Goal: Information Seeking & Learning: Learn about a topic

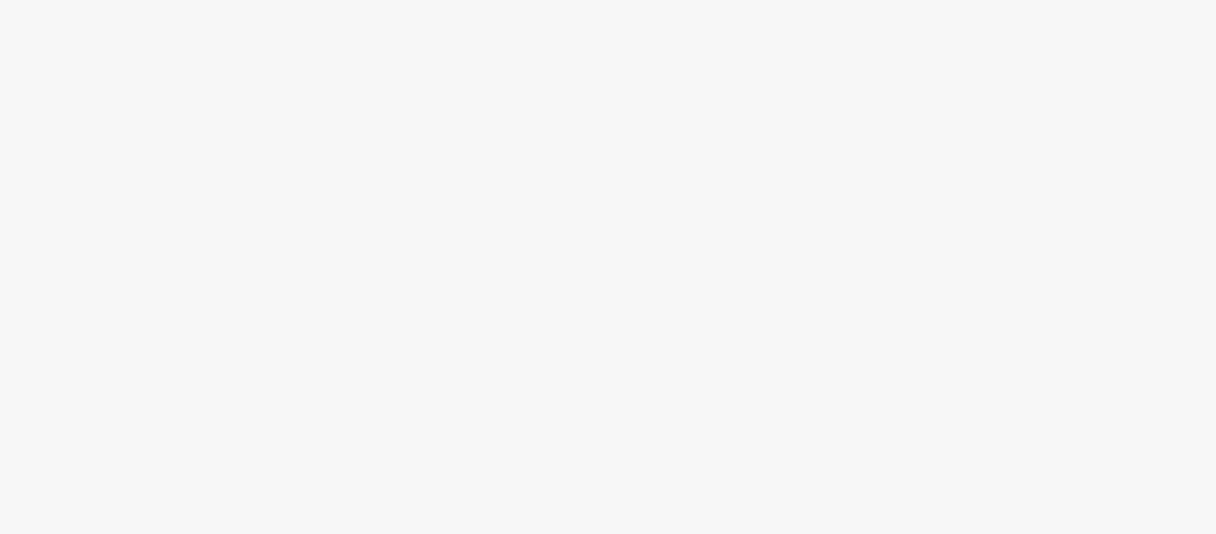
drag, startPoint x: 0, startPoint y: 0, endPoint x: 630, endPoint y: 286, distance: 692.0
click at [630, 286] on body at bounding box center [608, 267] width 1216 height 534
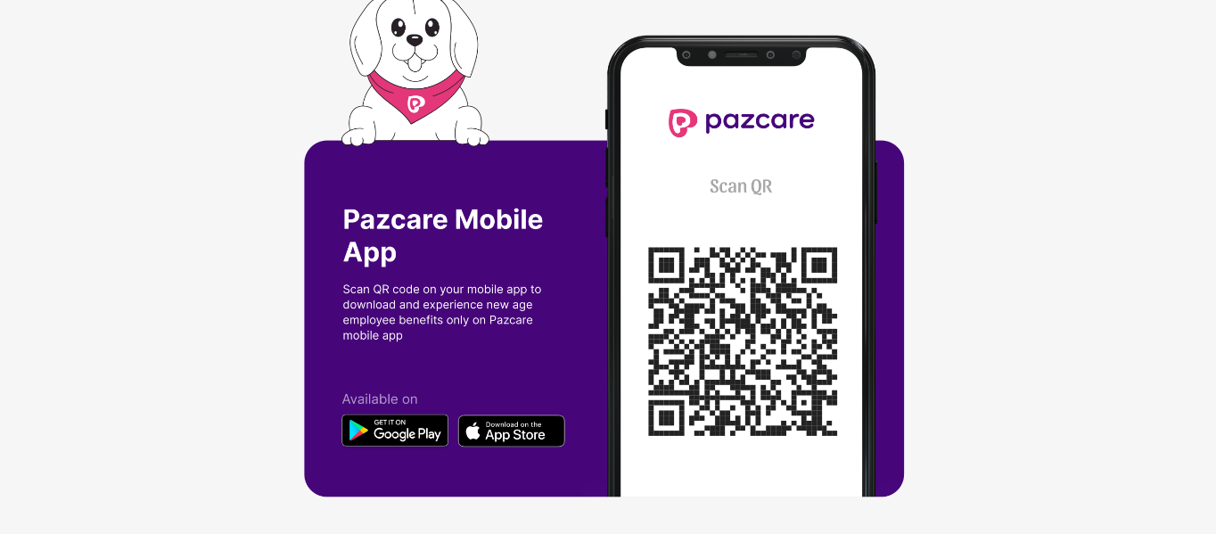
click at [1081, 329] on div at bounding box center [608, 267] width 1216 height 534
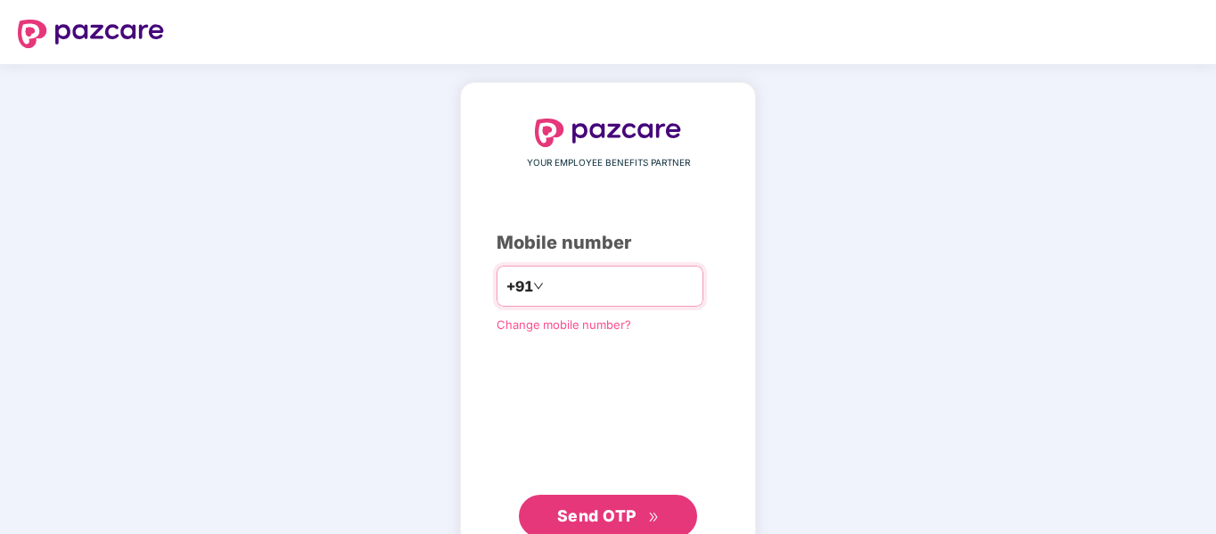
type input "**********"
click at [598, 516] on span "Send OTP" at bounding box center [596, 515] width 79 height 19
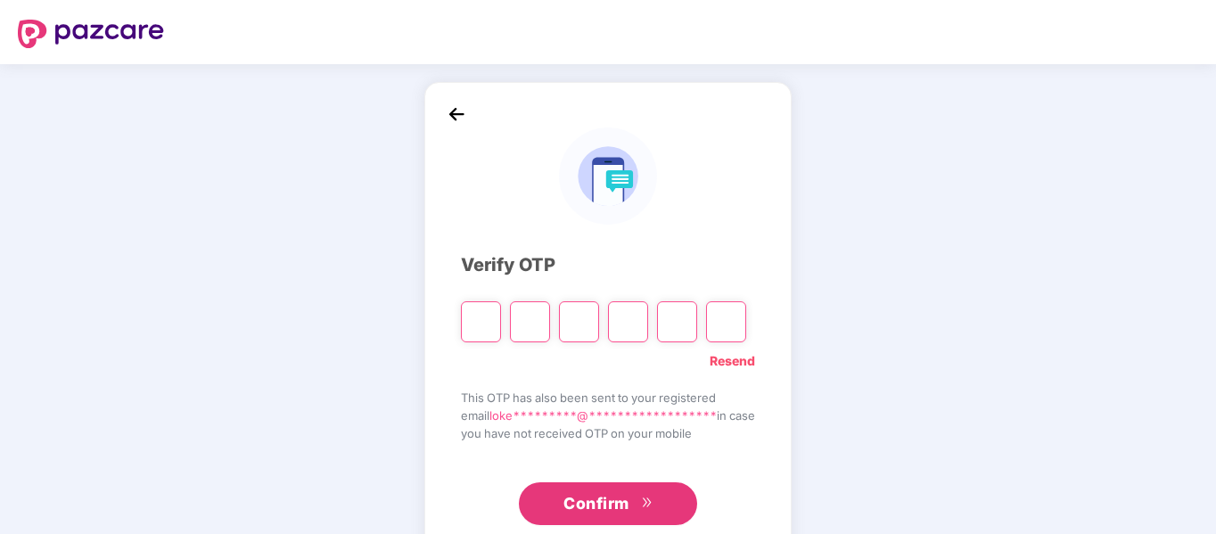
type input "*"
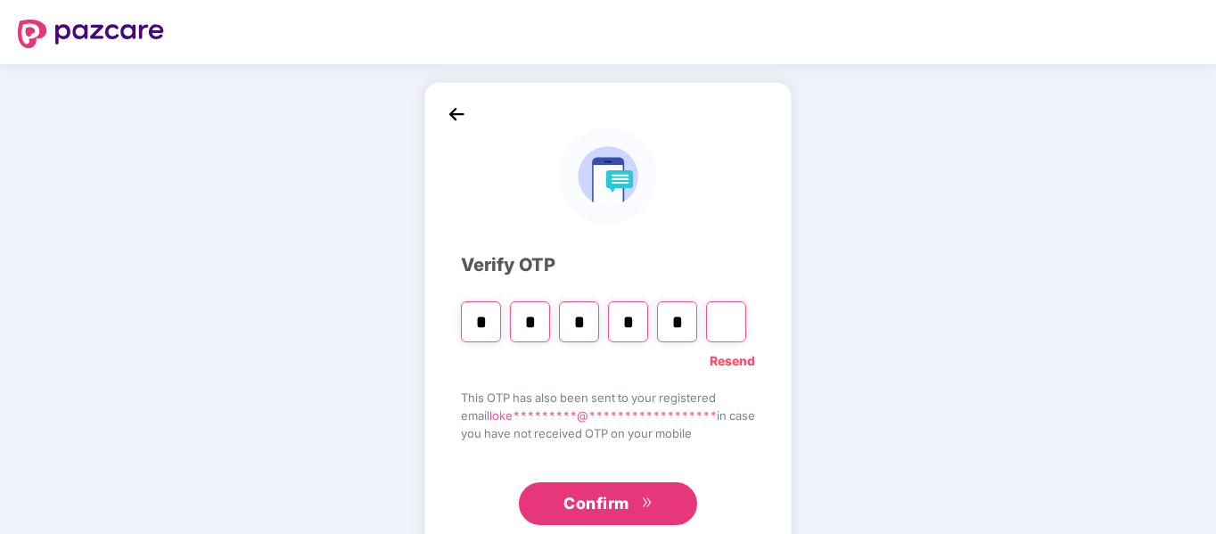
type input "*"
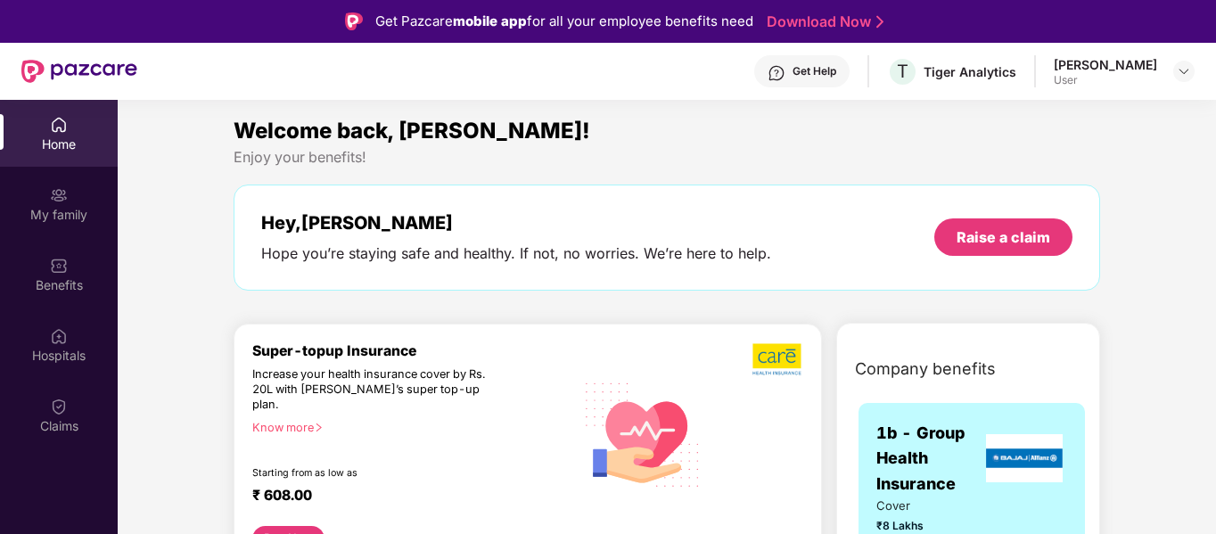
click at [847, 80] on div "Get Help" at bounding box center [801, 71] width 95 height 32
click at [849, 81] on div "Get Help" at bounding box center [801, 71] width 95 height 32
click at [836, 65] on div "Get Help" at bounding box center [814, 71] width 44 height 14
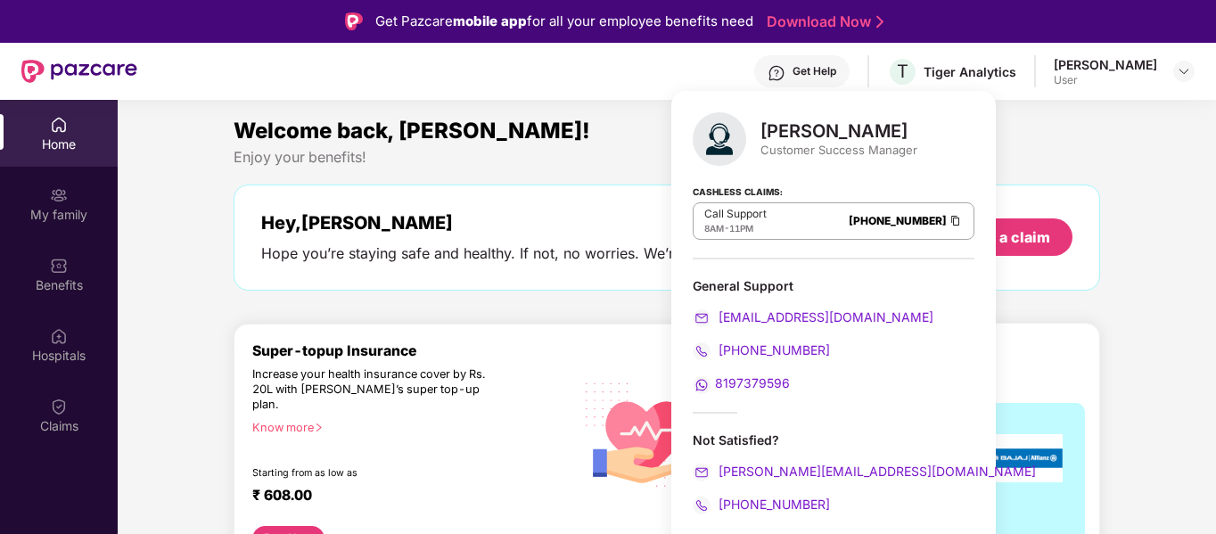
click at [732, 382] on span "8197379596" at bounding box center [752, 382] width 75 height 15
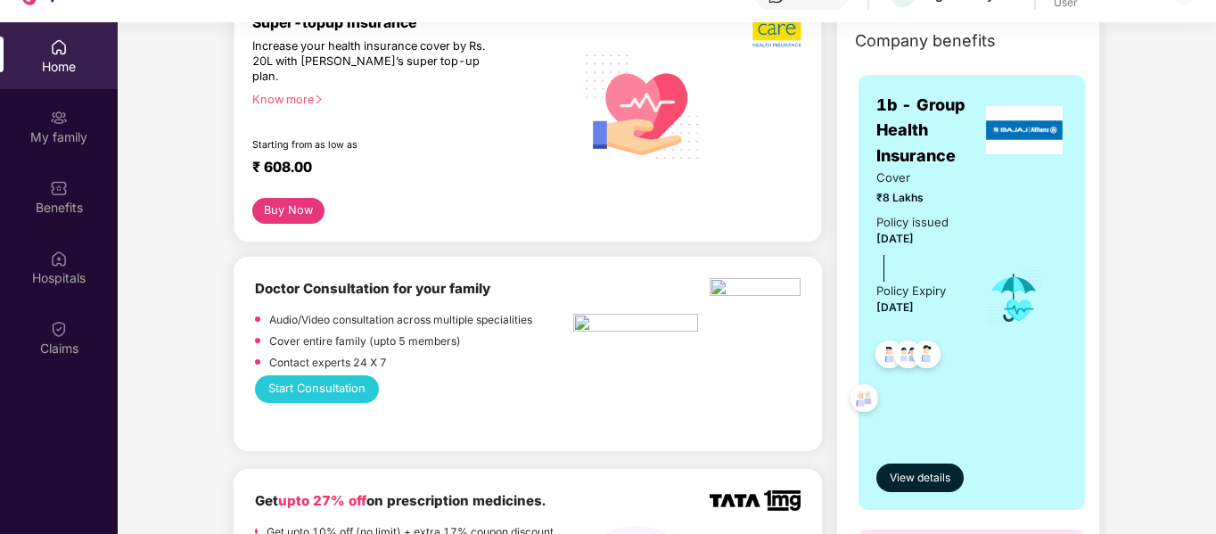
scroll to position [100, 0]
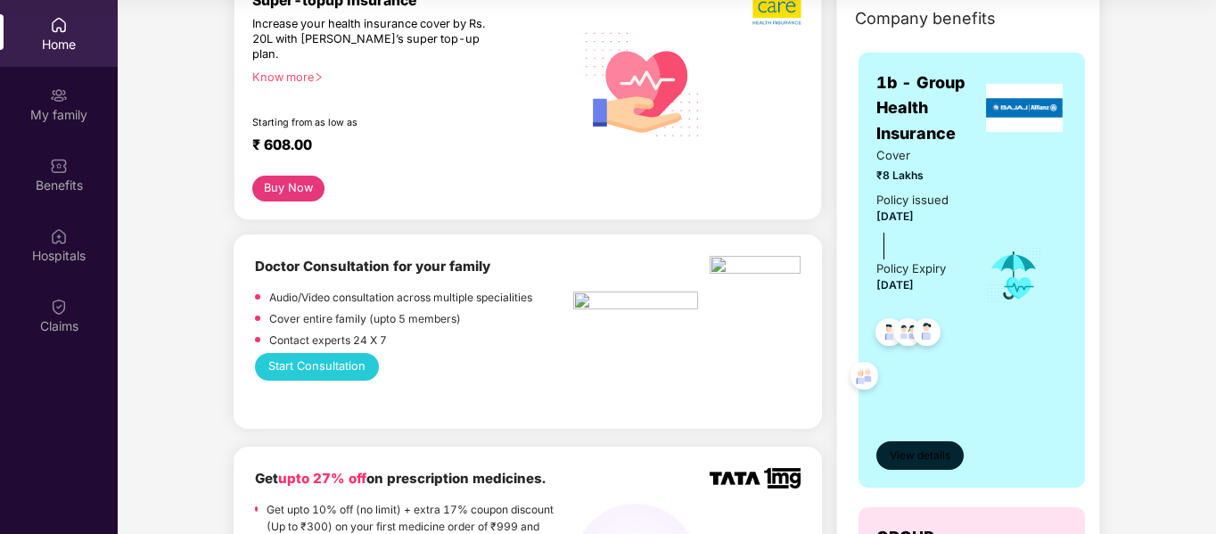
click at [937, 462] on span "View details" at bounding box center [919, 455] width 61 height 17
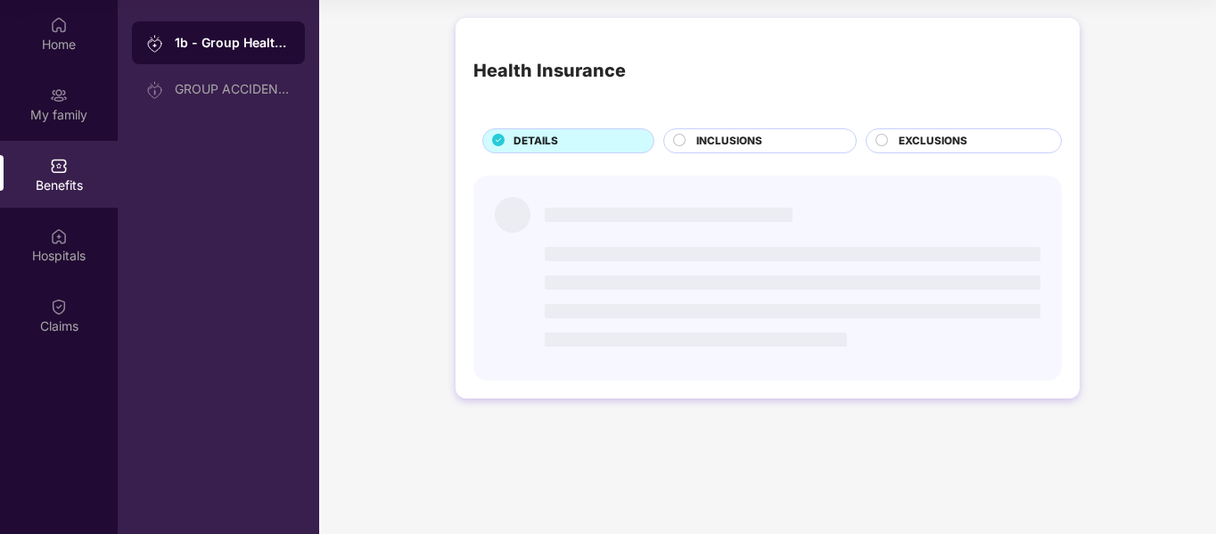
scroll to position [0, 0]
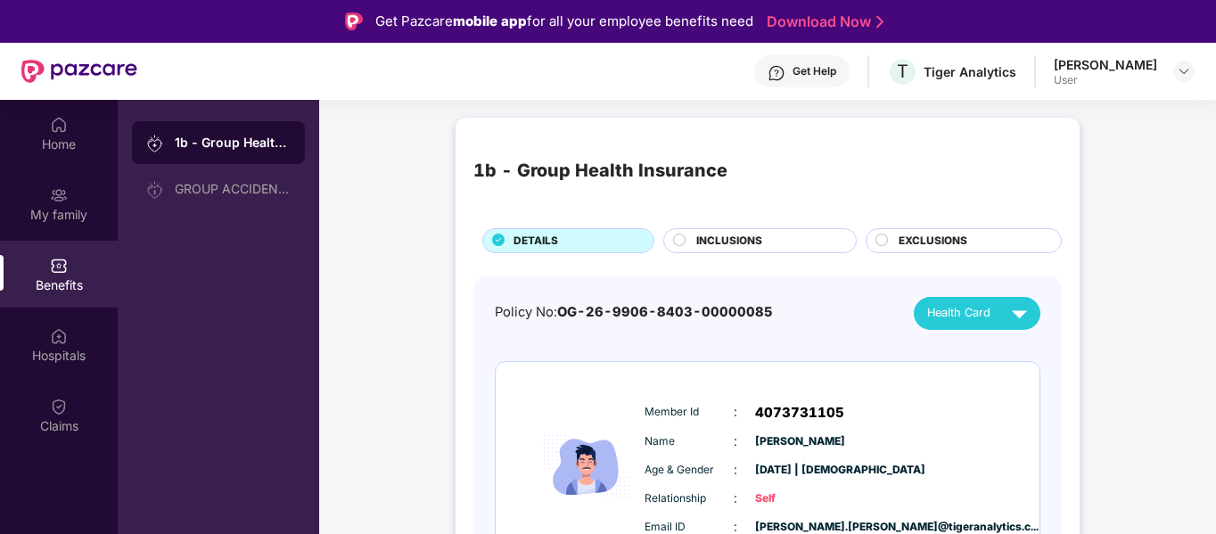
scroll to position [100, 0]
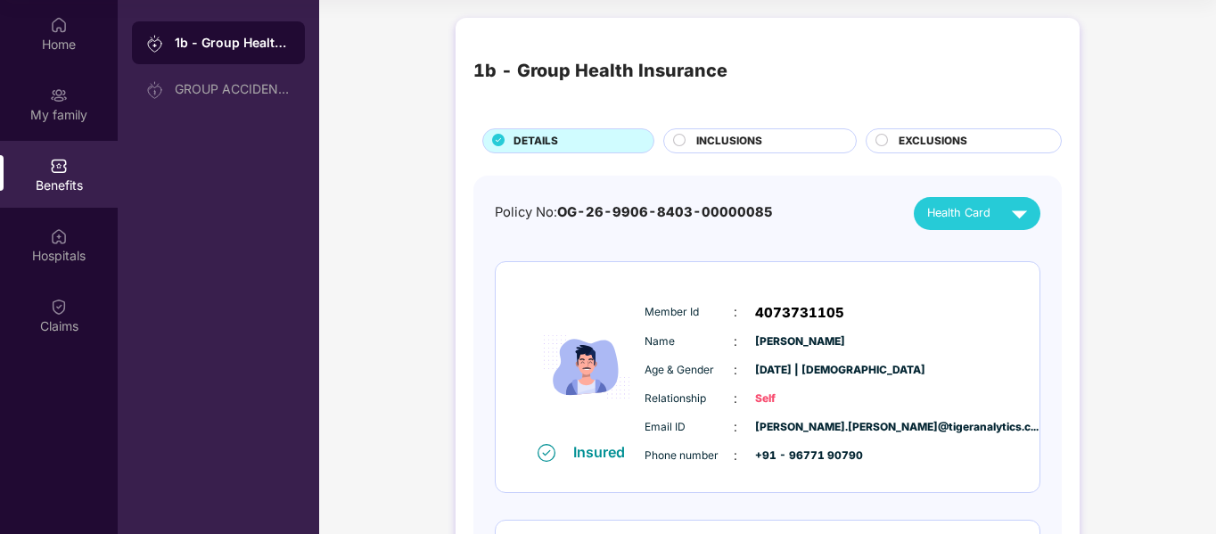
click at [951, 338] on div "Name : Lokesh Balraj" at bounding box center [821, 342] width 354 height 20
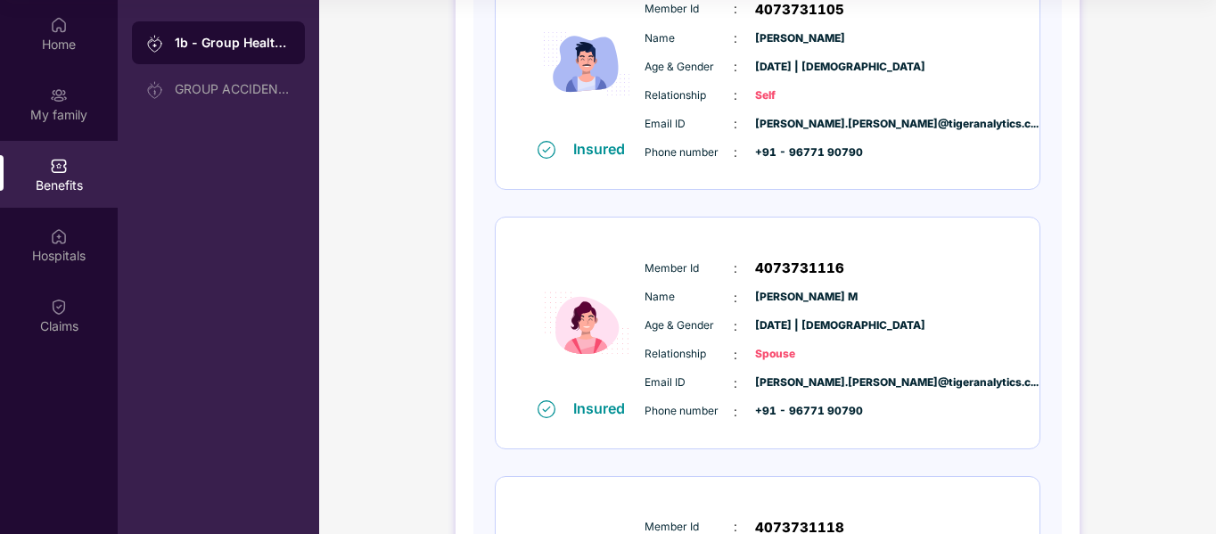
scroll to position [60, 0]
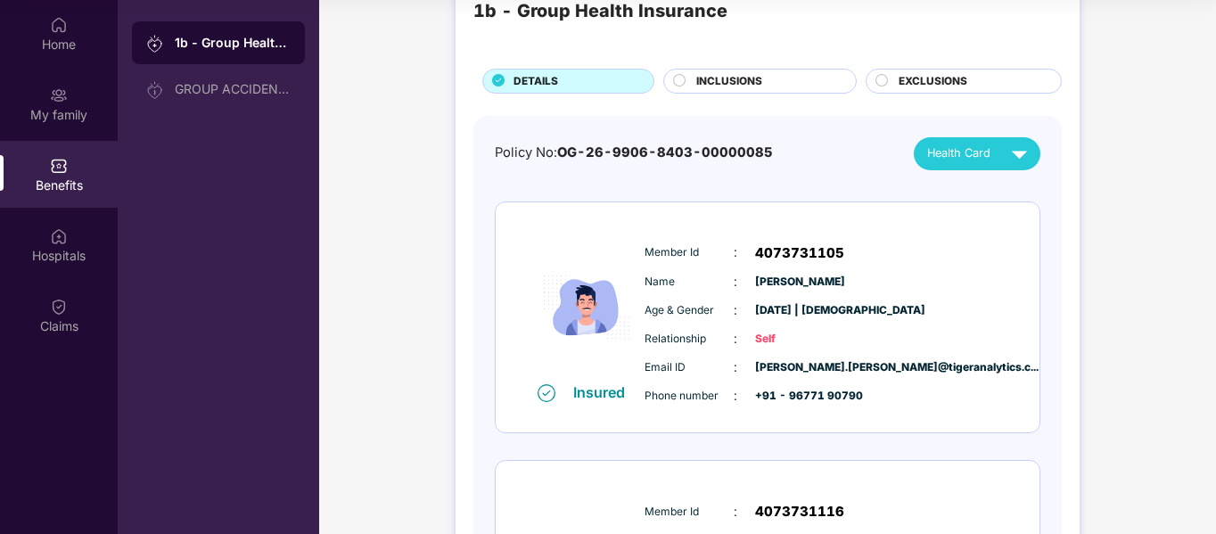
click at [746, 68] on div "1b - Group Health Insurance DETAILS INCLUSIONS EXCLUSIONS" at bounding box center [767, 35] width 588 height 118
click at [730, 83] on span "INCLUSIONS" at bounding box center [729, 81] width 66 height 17
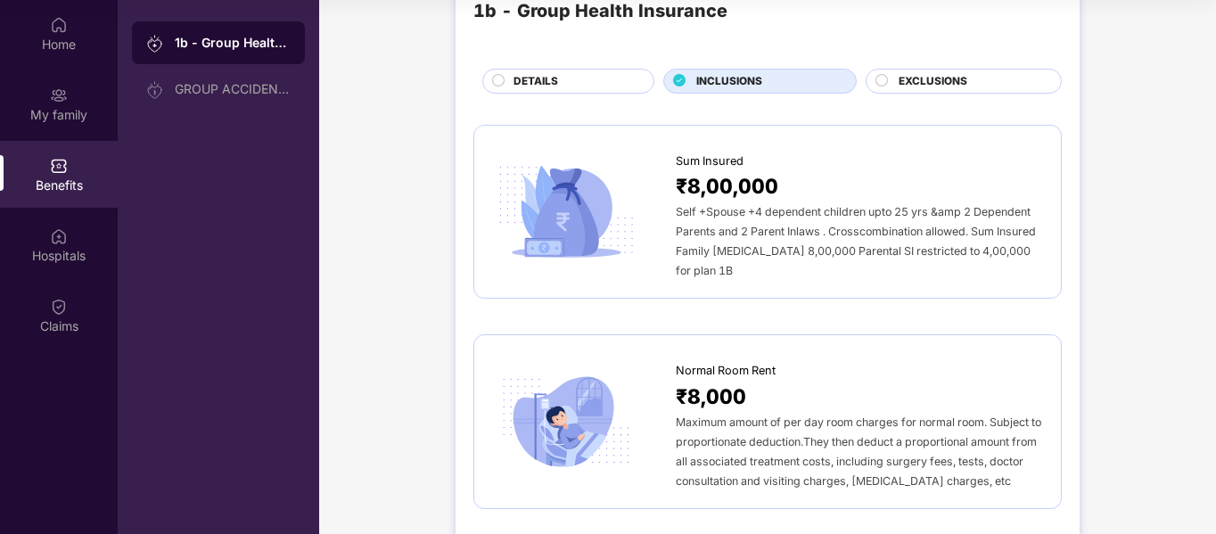
click at [730, 83] on span "INCLUSIONS" at bounding box center [729, 81] width 66 height 17
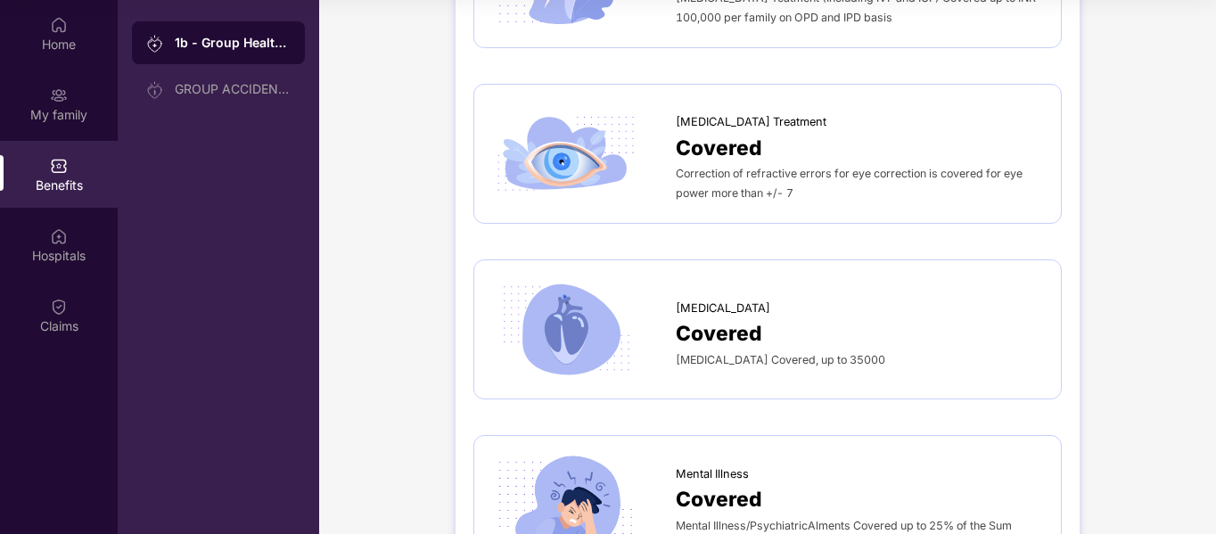
scroll to position [4824, 0]
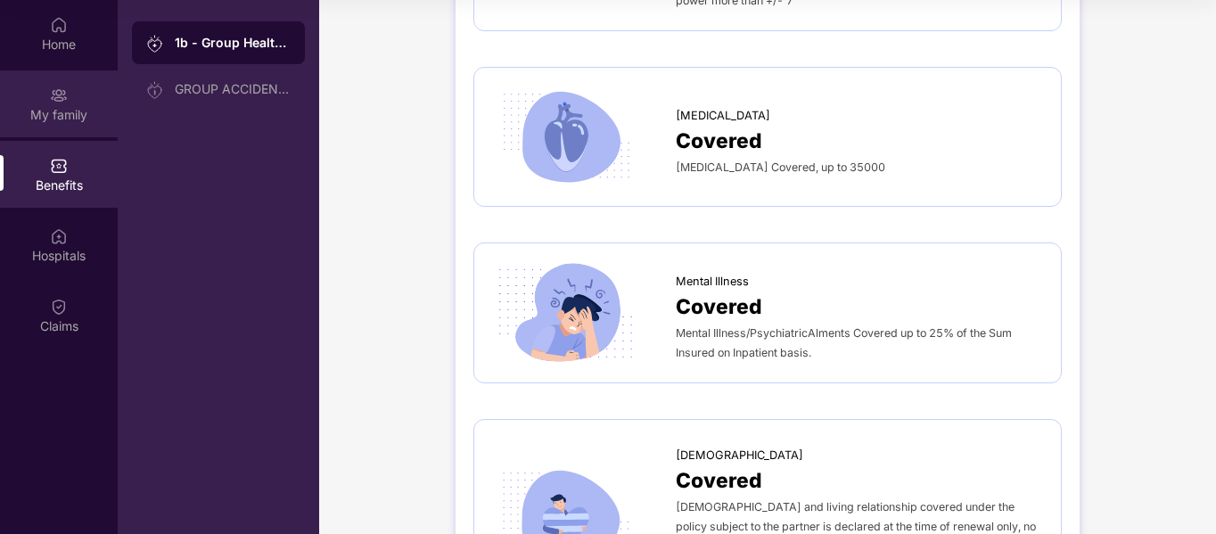
click at [65, 117] on div "My family" at bounding box center [59, 115] width 118 height 18
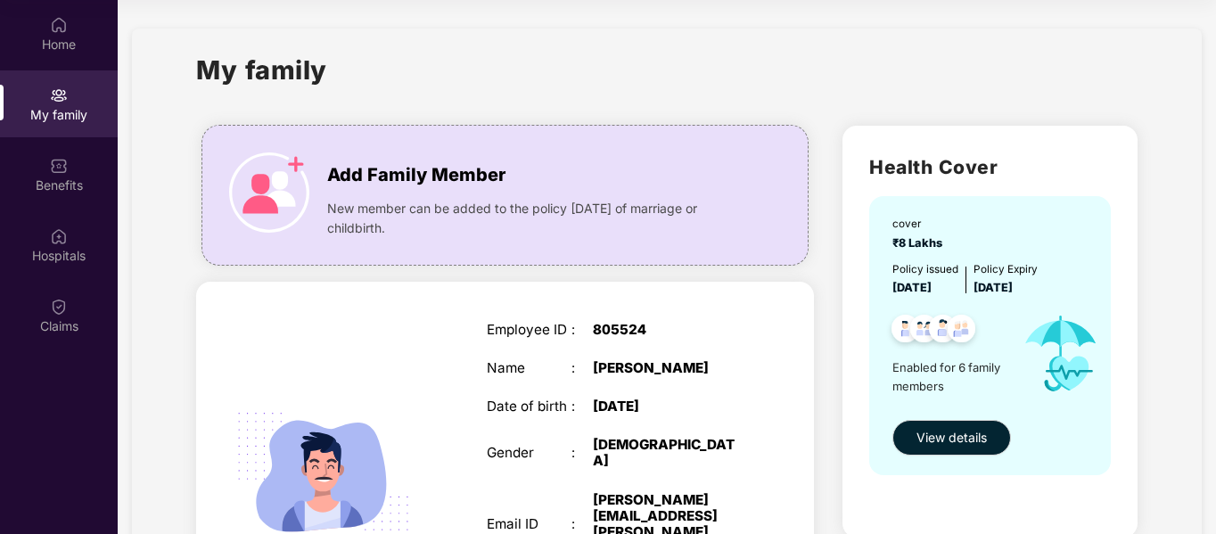
scroll to position [46, 0]
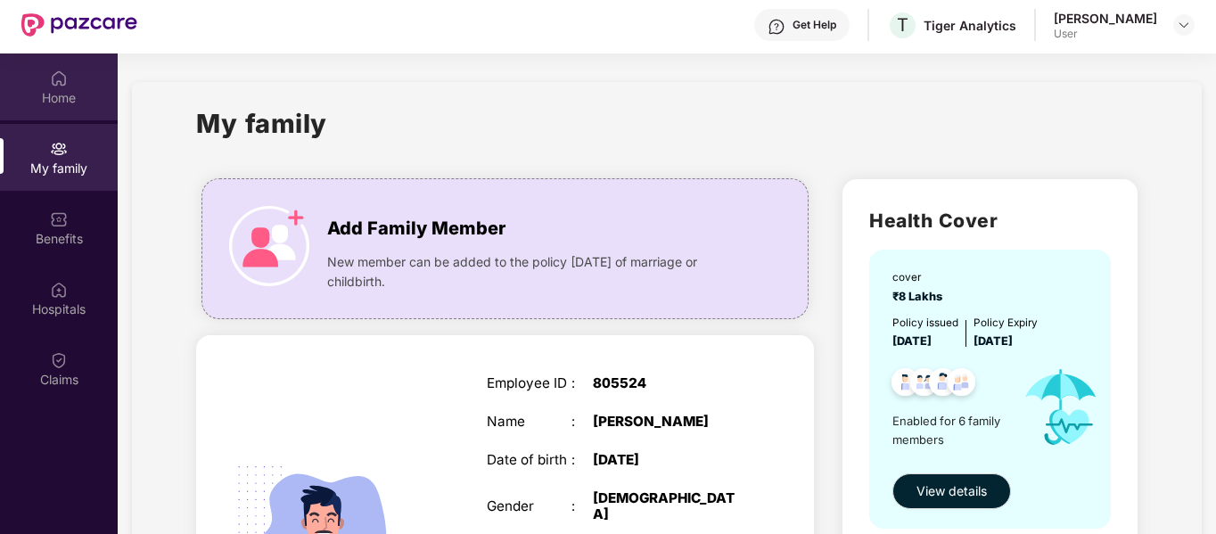
click at [31, 108] on div "Home" at bounding box center [59, 86] width 118 height 67
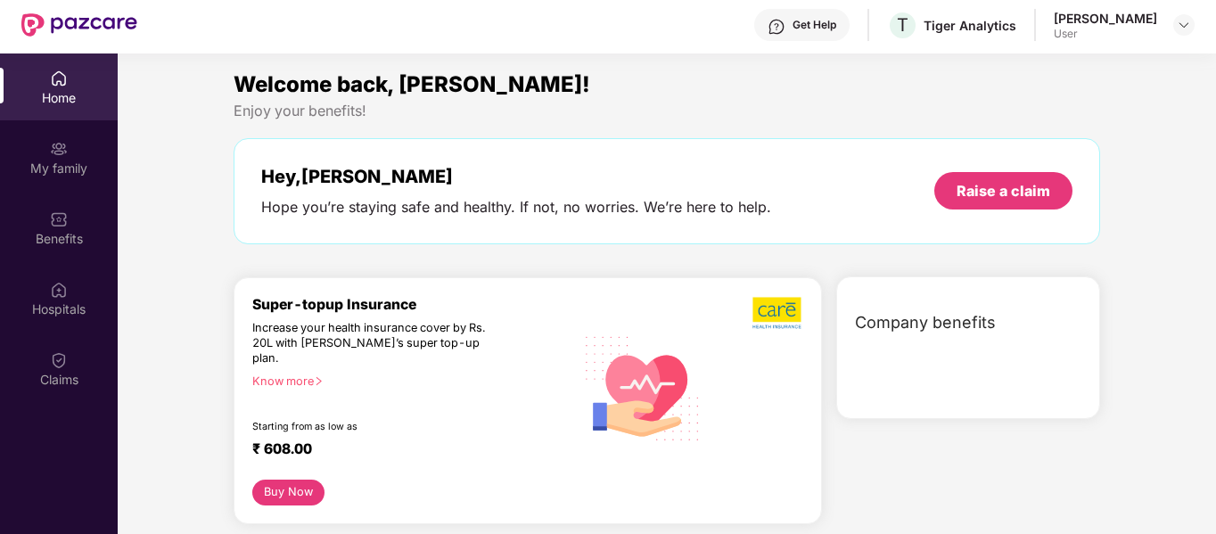
click at [31, 108] on div "Home" at bounding box center [59, 86] width 118 height 67
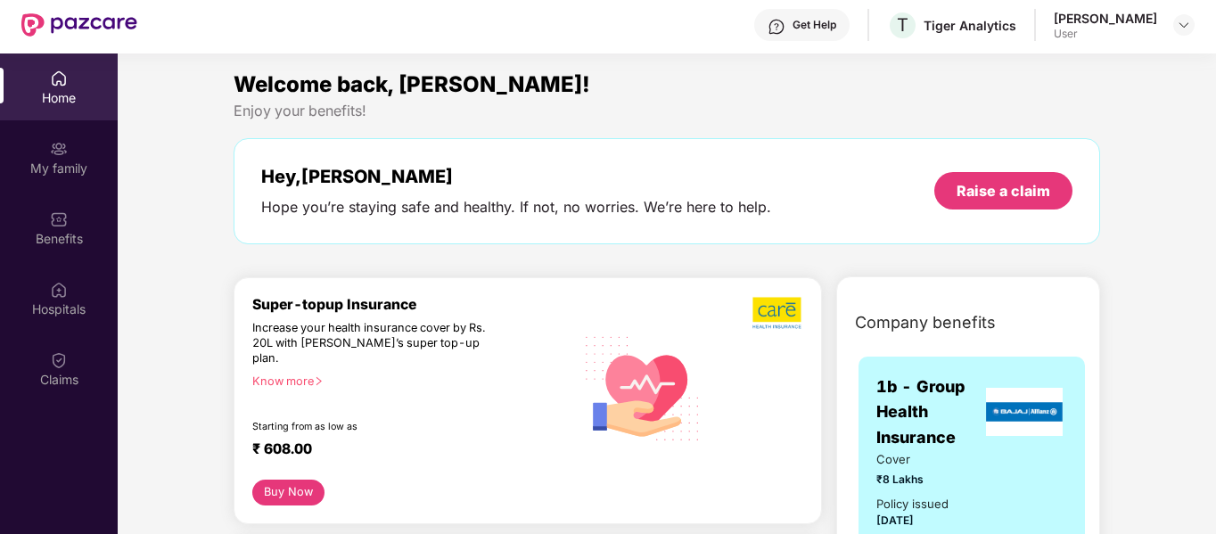
scroll to position [100, 0]
